Goal: Task Accomplishment & Management: Manage account settings

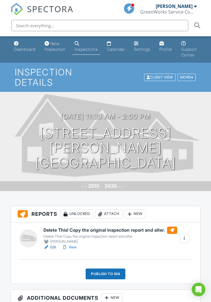
click at [187, 237] on div at bounding box center [185, 239] width 6 height 6
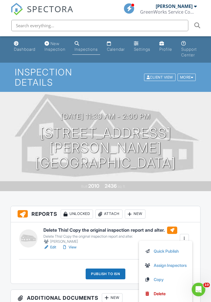
click at [163, 278] on link "Copy" at bounding box center [166, 280] width 42 height 6
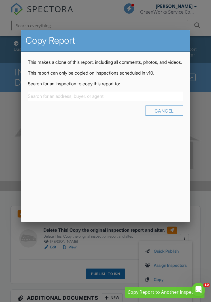
click at [95, 101] on input "text" at bounding box center [105, 96] width 155 height 9
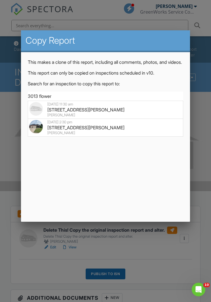
click at [83, 113] on div "3013 Flowering Springs Dr, Forney, TX 75126" at bounding box center [105, 110] width 152 height 6
type input "3013 Flowering Springs Dr, Forney, TX 75126"
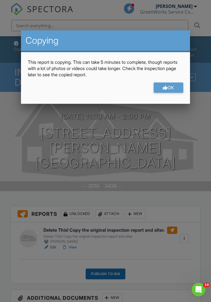
click at [177, 86] on div "OK" at bounding box center [169, 88] width 30 height 10
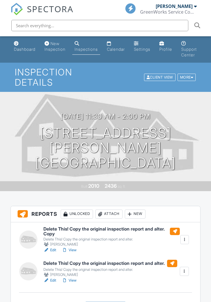
click at [150, 30] on input "text" at bounding box center [99, 25] width 177 height 11
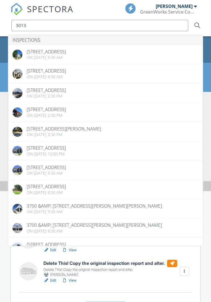
type input "3013"
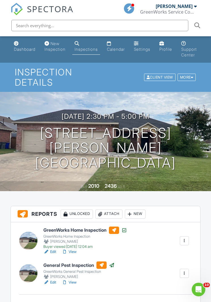
click at [184, 241] on div at bounding box center [185, 241] width 6 height 6
click at [157, 266] on link "Copy" at bounding box center [163, 265] width 46 height 6
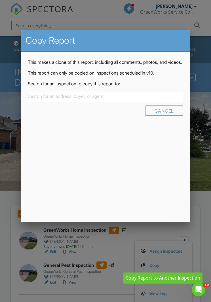
click at [112, 101] on input "text" at bounding box center [105, 96] width 155 height 9
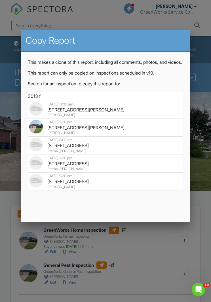
click at [98, 113] on div "3013 Flowering Springs Dr, Forney, TX 75126" at bounding box center [105, 110] width 152 height 6
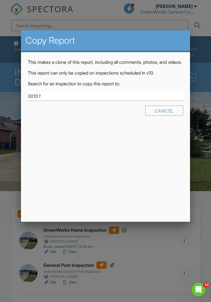
type input "3013 Flowering Springs Dr, Forney, TX 75126"
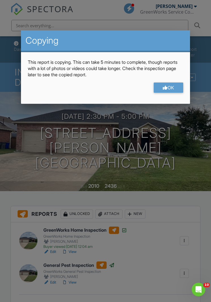
click at [175, 89] on div "OK" at bounding box center [169, 88] width 30 height 10
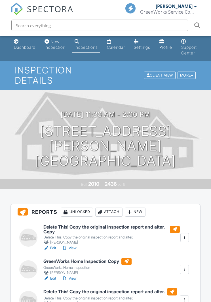
scroll to position [2, 0]
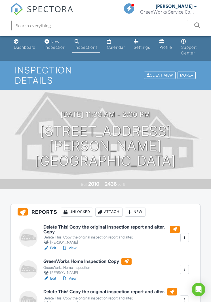
click at [186, 238] on div at bounding box center [185, 238] width 6 height 6
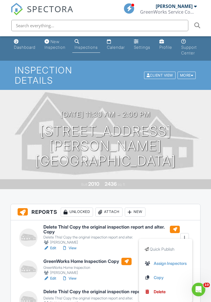
scroll to position [0, 0]
click at [162, 291] on div "Delete" at bounding box center [160, 292] width 12 height 6
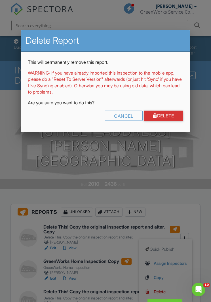
click at [169, 113] on link "Delete" at bounding box center [163, 116] width 39 height 10
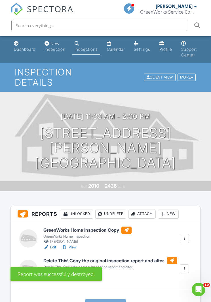
click at [185, 270] on div at bounding box center [185, 269] width 6 height 6
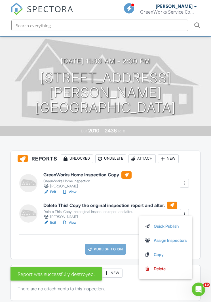
scroll to position [55, 0]
click at [165, 269] on link "Delete" at bounding box center [166, 269] width 42 height 6
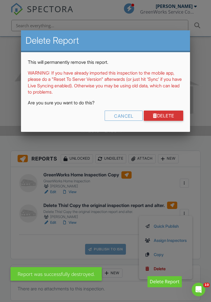
click at [174, 113] on link "Delete" at bounding box center [163, 116] width 39 height 10
